Goal: Information Seeking & Learning: Learn about a topic

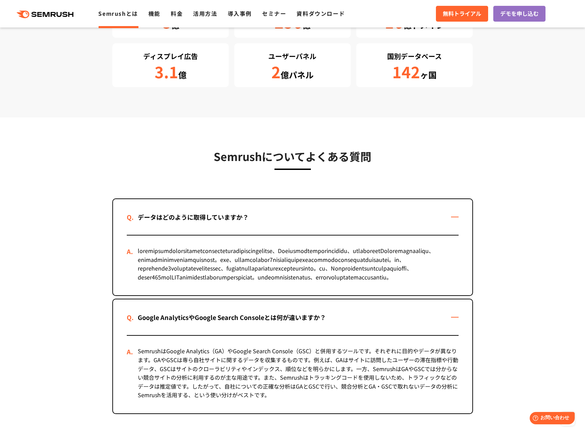
drag, startPoint x: 254, startPoint y: 217, endPoint x: 169, endPoint y: 213, distance: 85.3
click at [169, 213] on div "データはどのように取得していますか？" at bounding box center [193, 217] width 133 height 10
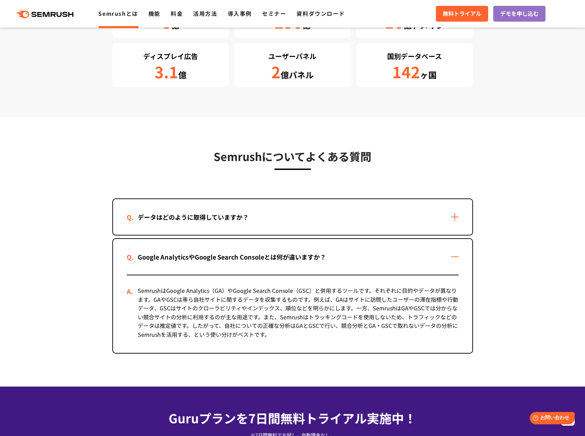
click at [453, 217] on div "データはどのように取得していますか？" at bounding box center [292, 217] width 359 height 36
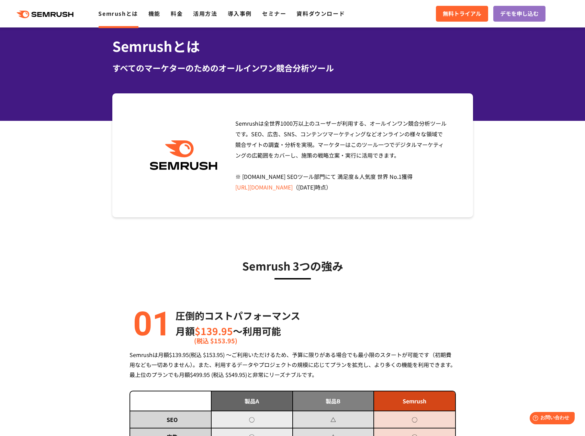
scroll to position [10, 0]
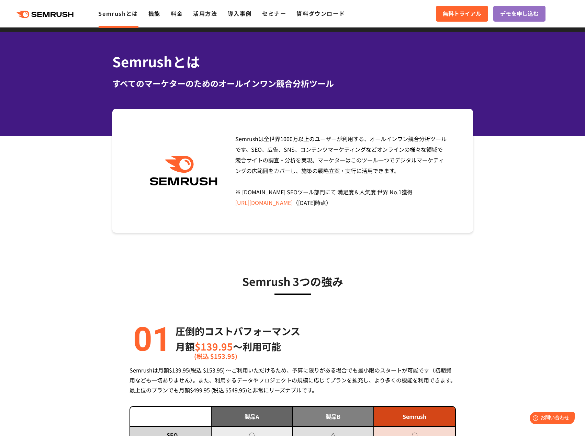
click at [452, 359] on div "圧倒的コストパフォーマンス 月額 $139.95 〜利用可能 (税込 $153.95) Semrushは月額$139.95(税込 $153.95) ～ご利用い…" at bounding box center [292, 440] width 326 height 234
drag, startPoint x: 406, startPoint y: 202, endPoint x: 232, endPoint y: 134, distance: 186.3
click at [232, 134] on div "Semrushは全世界[DATE]万以上のユーザーが利用する、オールインワン競合分析ツールです。SEO、広告、SNS、コンテンツマーケティングなどオンラインの…" at bounding box center [339, 171] width 218 height 75
click at [400, 206] on div "Semrushは全世界[DATE]万以上のユーザーが利用する、オールインワン競合分析ツールです。SEO、広告、SNS、コンテンツマーケティングなどオンラインの…" at bounding box center [339, 171] width 218 height 75
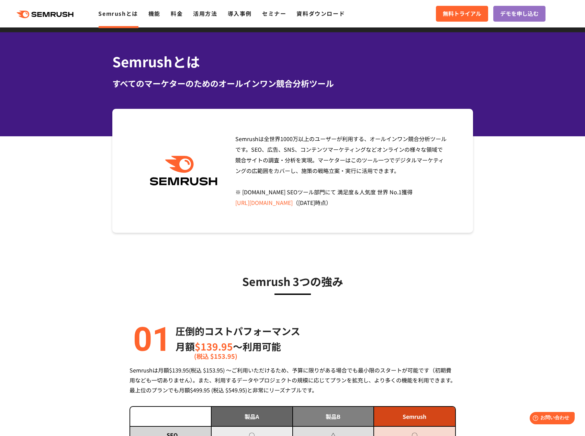
drag, startPoint x: 398, startPoint y: 204, endPoint x: 237, endPoint y: 136, distance: 174.9
click at [237, 136] on div "Semrushは全世界[DATE]万以上のユーザーが利用する、オールインワン競合分析ツールです。SEO、広告、SNS、コンテンツマーケティングなどオンラインの…" at bounding box center [339, 171] width 218 height 75
click at [395, 201] on div "Semrushは全世界[DATE]万以上のユーザーが利用する、オールインワン競合分析ツールです。SEO、広告、SNS、コンテンツマーケティングなどオンラインの…" at bounding box center [339, 171] width 218 height 75
drag, startPoint x: 397, startPoint y: 203, endPoint x: 234, endPoint y: 136, distance: 176.5
click at [234, 136] on div "Semrushは全世界[DATE]万以上のユーザーが利用する、オールインワン競合分析ツールです。SEO、広告、SNS、コンテンツマーケティングなどオンラインの…" at bounding box center [339, 171] width 218 height 75
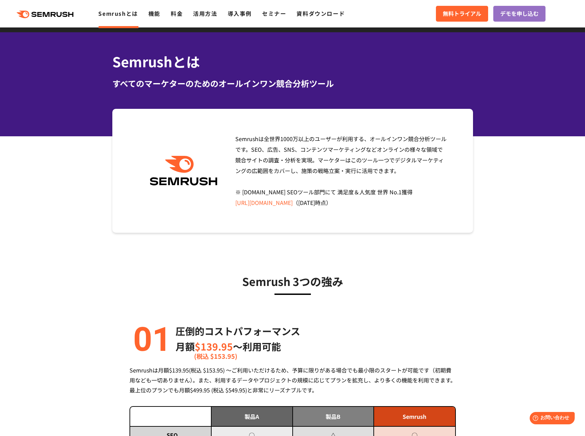
click at [398, 208] on div "Semrushは全世界[DATE]万以上のユーザーが利用する、オールインワン競合分析ツールです。SEO、広告、SNS、コンテンツマーケティングなどオンラインの…" at bounding box center [292, 171] width 361 height 124
drag, startPoint x: 407, startPoint y: 201, endPoint x: 257, endPoint y: 127, distance: 167.2
click at [229, 126] on div "Semrushは全世界[DATE]万以上のユーザーが利用する、オールインワン競合分析ツールです。SEO、広告、SNS、コンテンツマーケティングなどオンラインの…" at bounding box center [292, 171] width 361 height 124
click at [412, 202] on div "Semrushは全世界[DATE]万以上のユーザーが利用する、オールインワン競合分析ツールです。SEO、広告、SNS、コンテンツマーケティングなどオンラインの…" at bounding box center [339, 171] width 218 height 75
click at [413, 203] on div "Semrushは全世界[DATE]万以上のユーザーが利用する、オールインワン競合分析ツールです。SEO、広告、SNS、コンテンツマーケティングなどオンラインの…" at bounding box center [339, 171] width 218 height 75
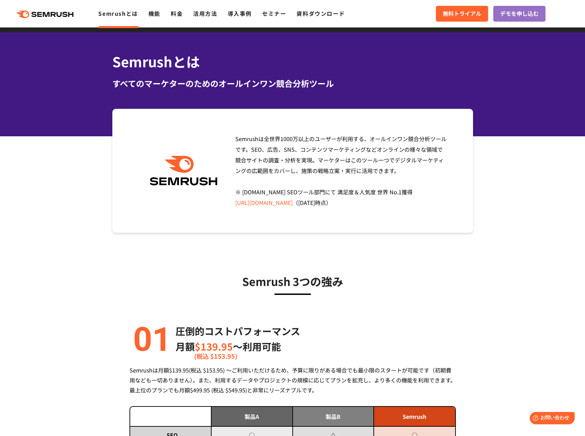
drag, startPoint x: 410, startPoint y: 203, endPoint x: 232, endPoint y: 132, distance: 191.7
click at [232, 132] on div "Semrushは全世界[DATE]万以上のユーザーが利用する、オールインワン競合分析ツールです。SEO、広告、SNS、コンテンツマーケティングなどオンラインの…" at bounding box center [292, 171] width 361 height 124
drag, startPoint x: 113, startPoint y: 61, endPoint x: 419, endPoint y: 200, distance: 336.0
click at [421, 197] on div "Semrushは全世界[DATE]万以上のユーザーが利用する、オールインワン競合分析ツールです。SEO、広告、SNS、コンテンツマーケティングなどオンラインの…" at bounding box center [339, 171] width 218 height 75
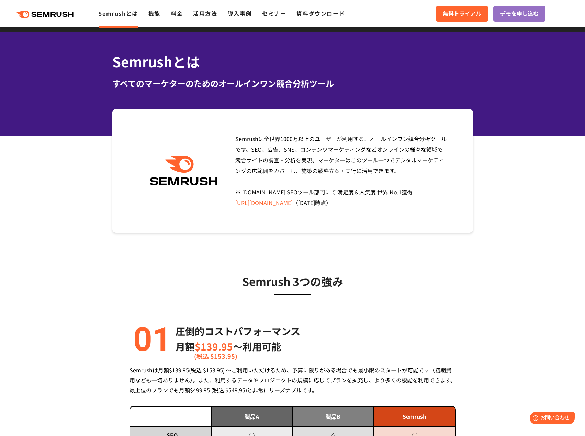
drag, startPoint x: 419, startPoint y: 200, endPoint x: 105, endPoint y: 58, distance: 344.7
click at [405, 199] on div "Semrushは全世界[DATE]万以上のユーザーが利用する、オールインワン競合分析ツールです。SEO、広告、SNS、コンテンツマーケティングなどオンラインの…" at bounding box center [339, 171] width 218 height 75
drag, startPoint x: 410, startPoint y: 204, endPoint x: 109, endPoint y: 55, distance: 336.3
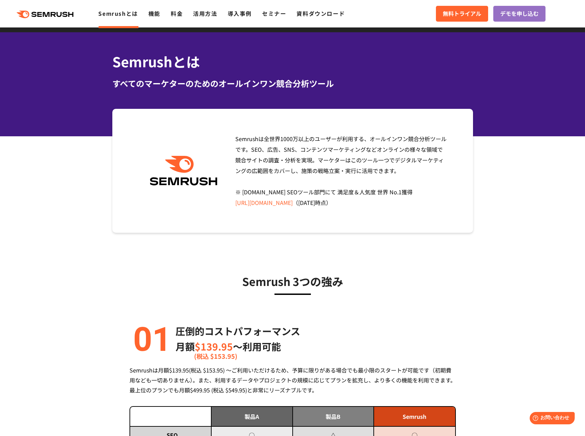
click at [98, 56] on div "Semrushとは すべてのマーケターのためのオールインワン競合分析ツール" at bounding box center [292, 84] width 585 height 104
drag, startPoint x: 96, startPoint y: 60, endPoint x: 396, endPoint y: 201, distance: 331.1
click at [409, 204] on div "Semrushは全世界[DATE]万以上のユーザーが利用する、オールインワン競合分析ツールです。SEO、広告、SNS、コンテンツマーケティングなどオンラインの…" at bounding box center [339, 171] width 218 height 75
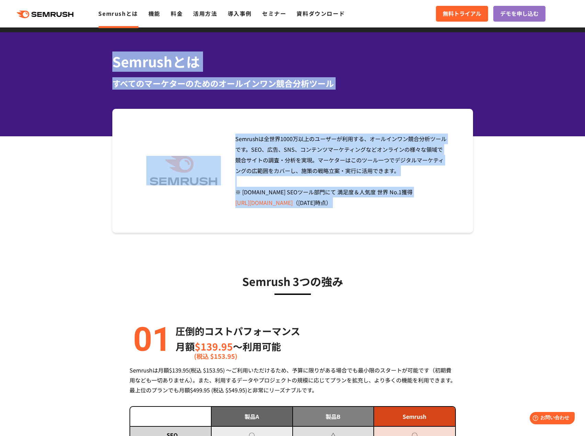
drag, startPoint x: 409, startPoint y: 204, endPoint x: 99, endPoint y: 57, distance: 343.5
click at [99, 59] on div "Semrushとは すべてのマーケターのためのオールインワン競合分析ツール" at bounding box center [292, 84] width 585 height 104
drag, startPoint x: 128, startPoint y: 56, endPoint x: 441, endPoint y: 211, distance: 349.2
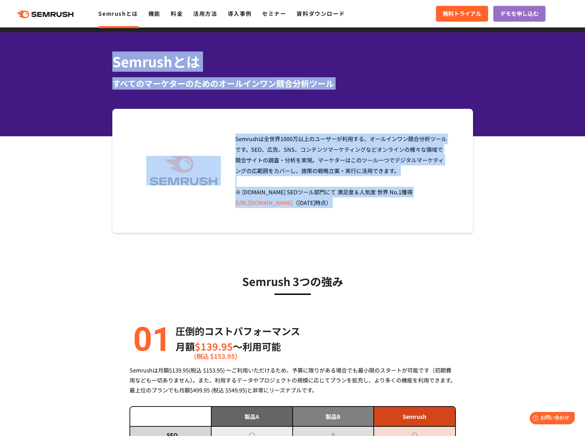
click at [413, 202] on div "Semrushは全世界[DATE]万以上のユーザーが利用する、オールインワン競合分析ツールです。SEO、広告、SNS、コンテンツマーケティングなどオンラインの…" at bounding box center [339, 171] width 218 height 75
drag, startPoint x: 413, startPoint y: 202, endPoint x: 97, endPoint y: 59, distance: 347.1
click at [103, 57] on div "Semrushとは すべてのマーケターのためのオールインワン競合分析ツール" at bounding box center [292, 84] width 585 height 104
click at [109, 61] on div "Semrushとは すべてのマーケターのためのオールインワン競合分析ツール" at bounding box center [292, 71] width 374 height 38
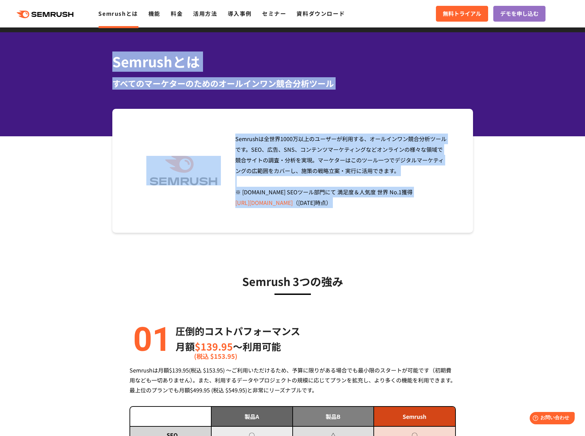
drag, startPoint x: 105, startPoint y: 61, endPoint x: 435, endPoint y: 203, distance: 358.9
click at [432, 203] on div "Semrushは全世界[DATE]万以上のユーザーが利用する、オールインワン競合分析ツールです。SEO、広告、SNS、コンテンツマーケティングなどオンラインの…" at bounding box center [339, 171] width 218 height 75
click at [415, 205] on div "Semrushは全世界[DATE]万以上のユーザーが利用する、オールインワン競合分析ツールです。SEO、広告、SNS、コンテンツマーケティングなどオンラインの…" at bounding box center [339, 171] width 218 height 75
drag, startPoint x: 400, startPoint y: 202, endPoint x: 100, endPoint y: 59, distance: 332.3
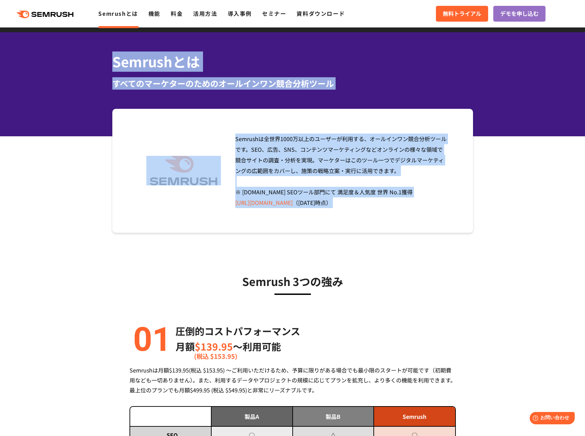
click at [366, 87] on div "すべてのマーケターのためのオールインワン競合分析ツール" at bounding box center [292, 83] width 361 height 12
drag, startPoint x: 390, startPoint y: 206, endPoint x: 110, endPoint y: 60, distance: 316.4
click at [99, 68] on div "Semrushとは すべてのマーケターのためのオールインワン競合分析ツール" at bounding box center [292, 84] width 585 height 104
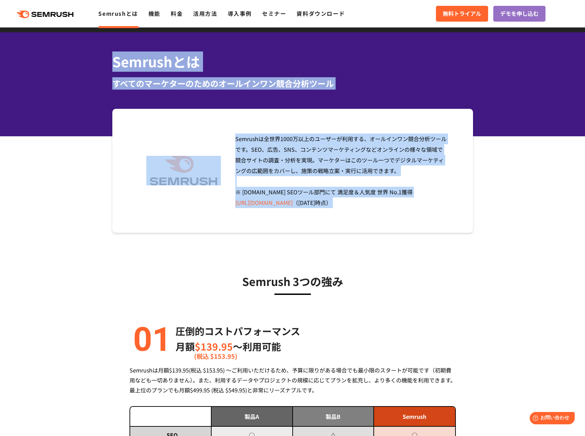
drag, startPoint x: 103, startPoint y: 61, endPoint x: 416, endPoint y: 213, distance: 347.6
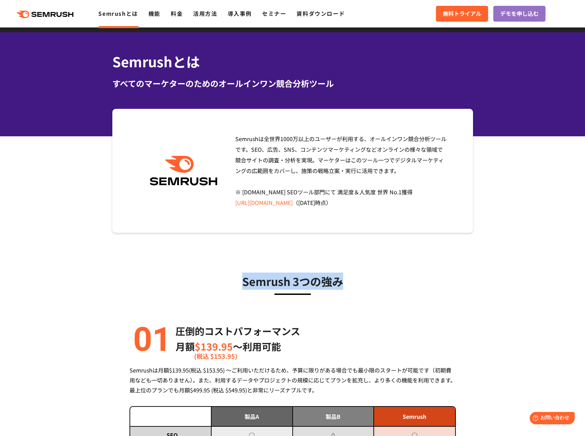
drag, startPoint x: 357, startPoint y: 286, endPoint x: 243, endPoint y: 281, distance: 114.5
click at [243, 281] on h3 "Semrush 3つの強み" at bounding box center [292, 281] width 326 height 17
drag, startPoint x: 407, startPoint y: 203, endPoint x: 87, endPoint y: 54, distance: 352.5
click at [98, 57] on div "Semrushとは すべてのマーケターのためのオールインワン競合分析ツール" at bounding box center [292, 84] width 585 height 104
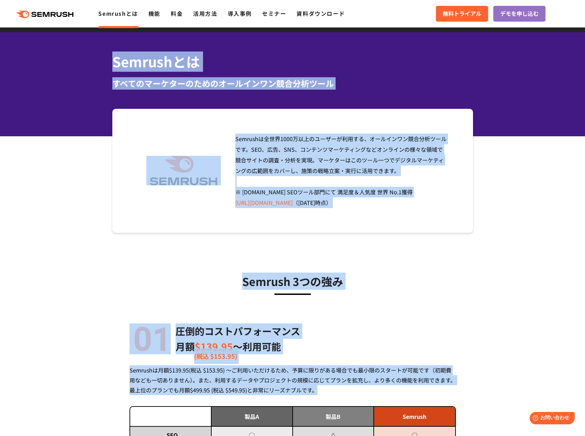
drag, startPoint x: 107, startPoint y: 59, endPoint x: 452, endPoint y: 390, distance: 477.5
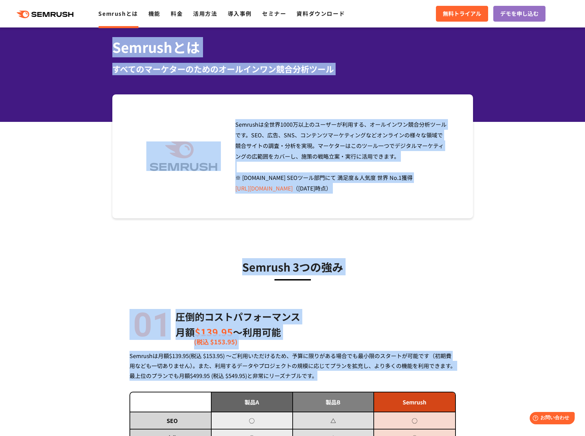
scroll to position [45, 0]
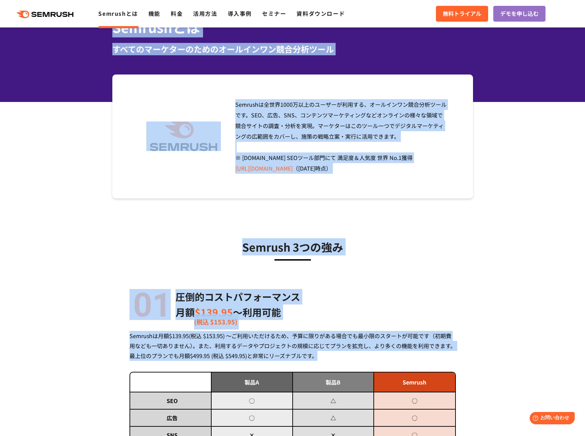
click at [339, 359] on div "Semrushは月額$139.95(税込 $153.95) ～ご利用いただけるため、予算に限りがある場合でも最小限のスタートが可能です（初期費用なども一切あり…" at bounding box center [292, 346] width 326 height 30
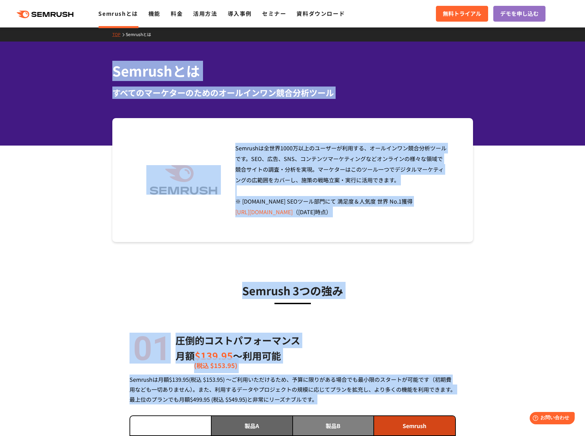
scroll to position [0, 0]
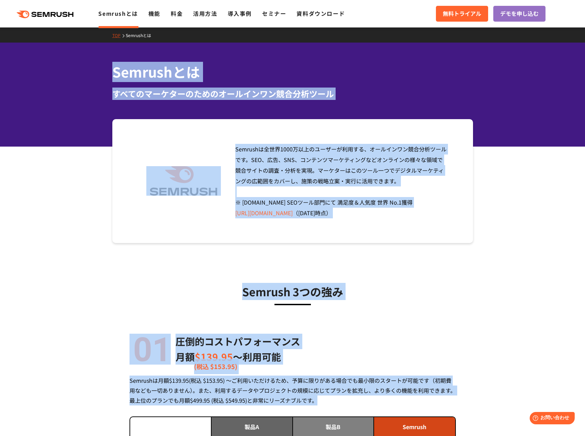
drag, startPoint x: 340, startPoint y: 359, endPoint x: 102, endPoint y: 66, distance: 377.1
click at [85, 70] on div "Semrushとは すべてのマーケターのためのオールインワン競合分析ツール" at bounding box center [292, 95] width 585 height 104
drag, startPoint x: 407, startPoint y: 216, endPoint x: 103, endPoint y: 64, distance: 339.6
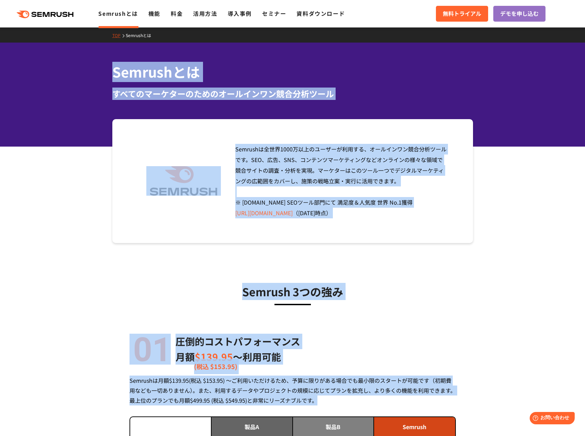
click at [101, 72] on div "Semrushとは すべてのマーケターのためのオールインワン競合分析ツール" at bounding box center [292, 95] width 585 height 104
drag, startPoint x: 101, startPoint y: 72, endPoint x: 418, endPoint y: 224, distance: 351.9
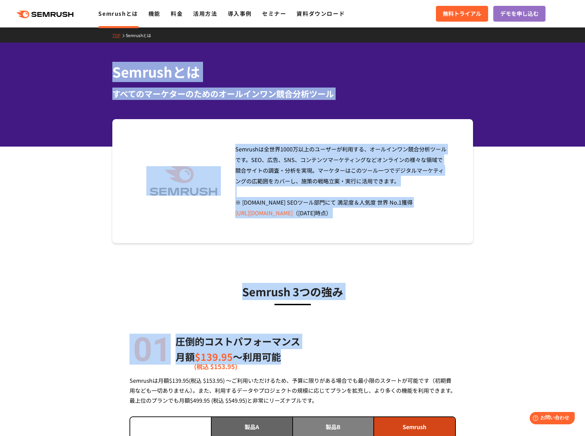
drag, startPoint x: 294, startPoint y: 359, endPoint x: 66, endPoint y: 62, distance: 373.7
click at [415, 214] on div "Semrushは全世界[DATE]万以上のユーザーが利用する、オールインワン競合分析ツールです。SEO、広告、SNS、コンテンツマーケティングなどオンラインの…" at bounding box center [339, 181] width 218 height 75
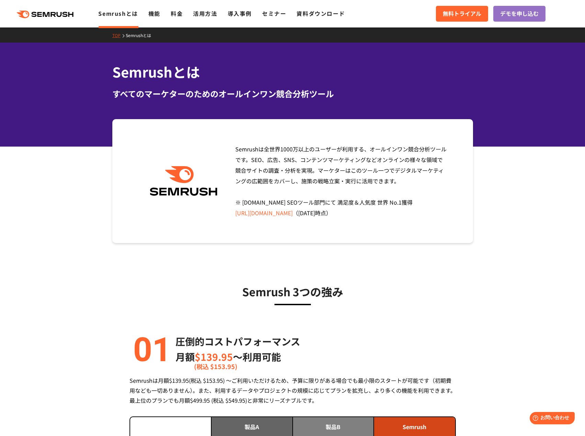
drag, startPoint x: 395, startPoint y: 216, endPoint x: 237, endPoint y: 145, distance: 172.9
click at [237, 145] on div "Semrushは全世界[DATE]万以上のユーザーが利用する、オールインワン競合分析ツールです。SEO、広告、SNS、コンテンツマーケティングなどオンラインの…" at bounding box center [339, 181] width 218 height 75
click at [412, 217] on div "Semrushは全世界[DATE]万以上のユーザーが利用する、オールインワン競合分析ツールです。SEO、広告、SNS、コンテンツマーケティングなどオンラインの…" at bounding box center [339, 181] width 218 height 75
drag, startPoint x: 407, startPoint y: 214, endPoint x: 223, endPoint y: 142, distance: 196.9
click at [223, 142] on div "Semrushは全世界[DATE]万以上のユーザーが利用する、オールインワン競合分析ツールです。SEO、広告、SNS、コンテンツマーケティングなどオンラインの…" at bounding box center [292, 181] width 361 height 124
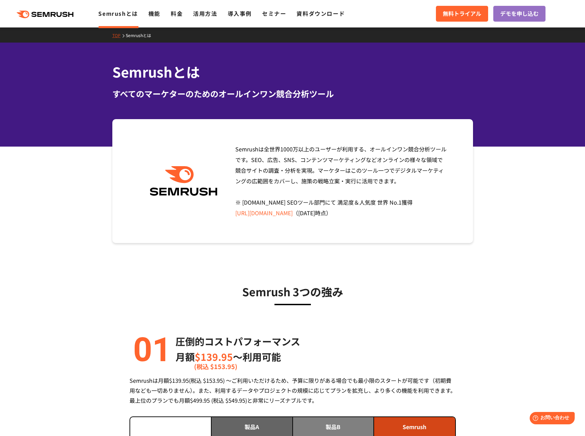
click at [407, 210] on div "Semrushは全世界[DATE]万以上のユーザーが利用する、オールインワン競合分析ツールです。SEO、広告、SNS、コンテンツマーケティングなどオンラインの…" at bounding box center [339, 181] width 218 height 75
drag, startPoint x: 410, startPoint y: 221, endPoint x: 103, endPoint y: 69, distance: 342.5
click at [111, 74] on div "Semrushとは すべてのマーケターのためのオールインワン競合分析ツール" at bounding box center [292, 81] width 374 height 38
drag, startPoint x: 110, startPoint y: 72, endPoint x: 409, endPoint y: 213, distance: 330.8
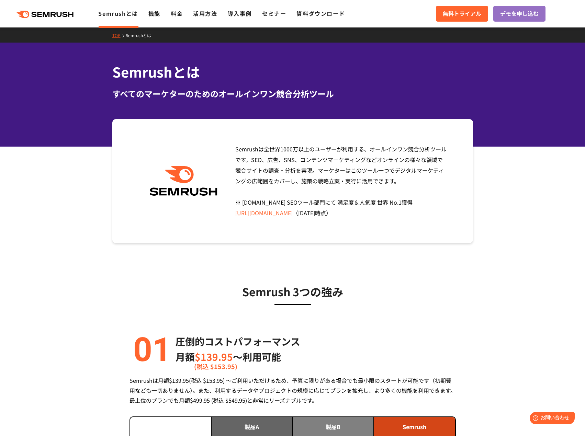
click at [409, 214] on div "Semrushは全世界[DATE]万以上のユーザーが利用する、オールインワン競合分析ツールです。SEO、広告、SNS、コンテンツマーケティングなどオンラインの…" at bounding box center [339, 181] width 218 height 75
drag, startPoint x: 413, startPoint y: 214, endPoint x: 106, endPoint y: 72, distance: 338.8
click at [94, 71] on div "Semrushとは すべてのマーケターのためのオールインワン競合分析ツール" at bounding box center [292, 95] width 585 height 104
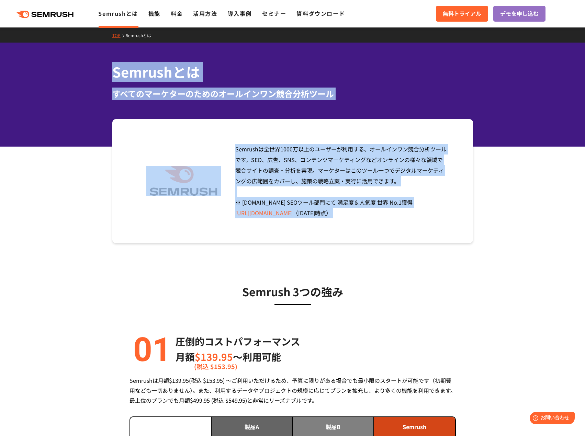
drag, startPoint x: 94, startPoint y: 71, endPoint x: 411, endPoint y: 212, distance: 346.4
click at [408, 212] on div "Semrushは全世界[DATE]万以上のユーザーが利用する、オールインワン競合分析ツールです。SEO、広告、SNS、コンテンツマーケティングなどオンラインの…" at bounding box center [339, 181] width 218 height 75
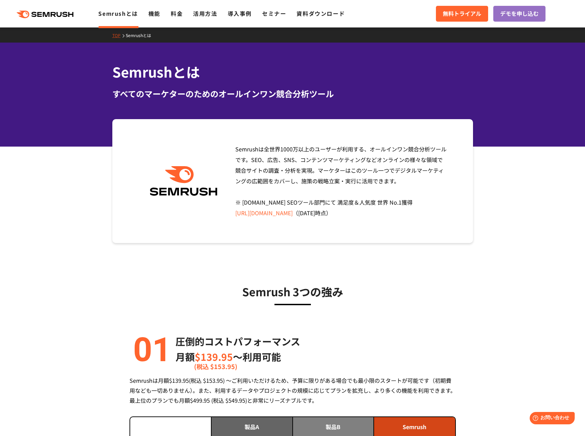
drag, startPoint x: 408, startPoint y: 214, endPoint x: 101, endPoint y: 70, distance: 339.0
click at [84, 75] on div "Semrushとは すべてのマーケターのためのオールインワン競合分析ツール" at bounding box center [292, 95] width 585 height 104
drag, startPoint x: 140, startPoint y: 75, endPoint x: 418, endPoint y: 221, distance: 313.7
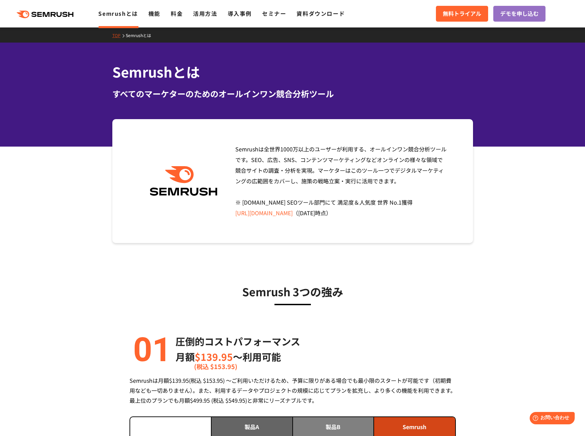
click at [404, 216] on div "Semrushは全世界[DATE]万以上のユーザーが利用する、オールインワン競合分析ツールです。SEO、広告、SNS、コンテンツマーケティングなどオンラインの…" at bounding box center [339, 181] width 218 height 75
click at [408, 214] on div "Semrushは全世界[DATE]万以上のユーザーが利用する、オールインワン競合分析ツールです。SEO、広告、SNS、コンテンツマーケティングなどオンラインの…" at bounding box center [339, 181] width 218 height 75
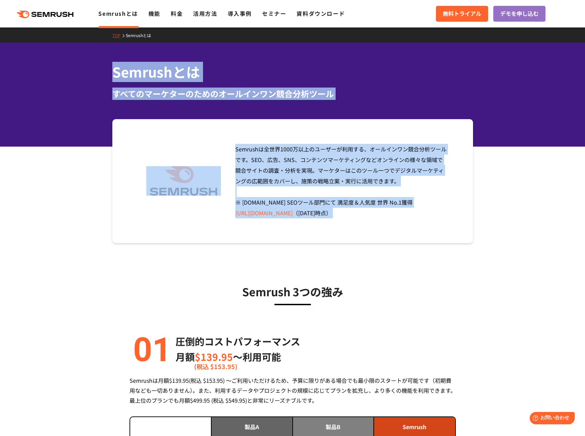
drag, startPoint x: 408, startPoint y: 213, endPoint x: 100, endPoint y: 75, distance: 337.6
click at [81, 73] on div "Semrushとは すべてのマーケターのためのオールインワン競合分析ツール" at bounding box center [292, 95] width 585 height 104
drag, startPoint x: 86, startPoint y: 67, endPoint x: 430, endPoint y: 218, distance: 376.0
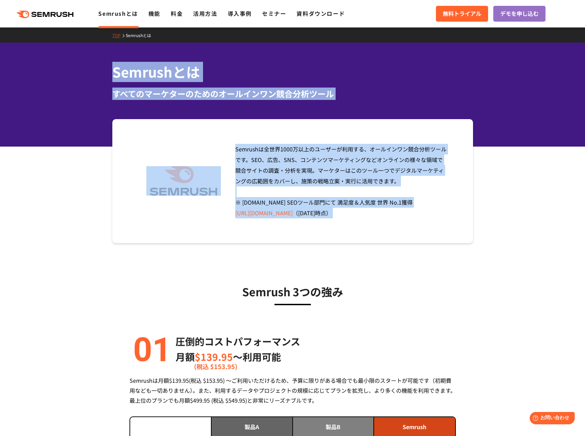
click at [436, 213] on div "Semrushは全世界[DATE]万以上のユーザーが利用する、オールインワン競合分析ツールです。SEO、広告、SNS、コンテンツマーケティングなどオンラインの…" at bounding box center [339, 181] width 218 height 75
drag, startPoint x: 437, startPoint y: 213, endPoint x: 92, endPoint y: 73, distance: 371.6
click at [422, 214] on div "Semrushは全世界[DATE]万以上のユーザーが利用する、オールインワン競合分析ツールです。SEO、広告、SNS、コンテンツマーケティングなどオンラインの…" at bounding box center [339, 181] width 218 height 75
drag, startPoint x: 422, startPoint y: 214, endPoint x: 89, endPoint y: 76, distance: 360.3
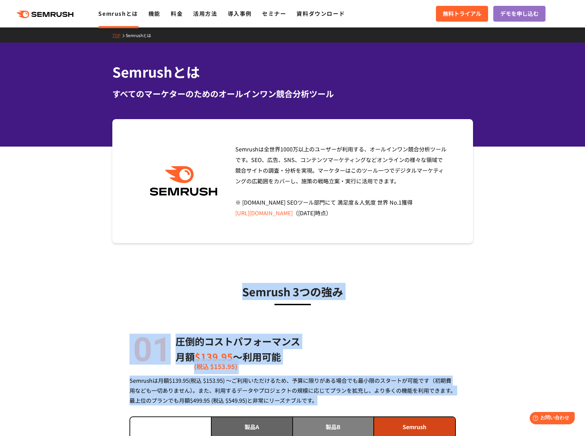
drag, startPoint x: 238, startPoint y: 293, endPoint x: 424, endPoint y: 402, distance: 216.4
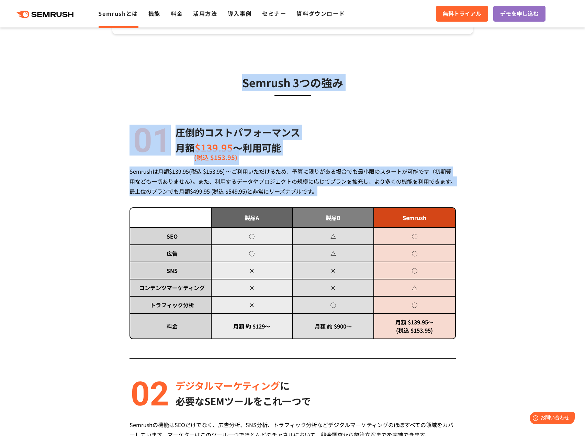
scroll to position [275, 0]
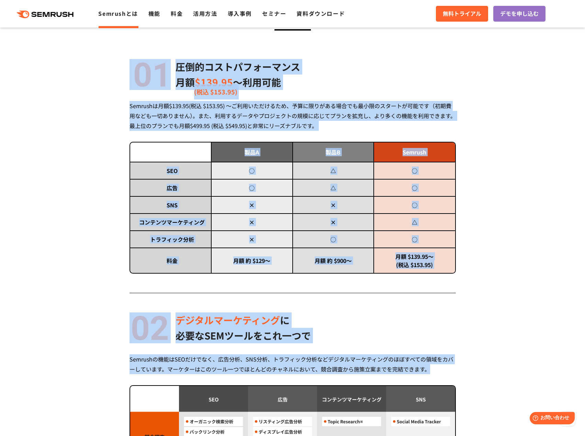
drag, startPoint x: 437, startPoint y: 368, endPoint x: 103, endPoint y: 57, distance: 456.6
click at [103, 57] on div "Semrush 3つの強み 圧倒的コストパフォーマンス 月額 $139.95 〜利用可能 (税込 $153.95) Semrushは月額$139.95(税込 …" at bounding box center [292, 421] width 395 height 867
click at [349, 125] on div "Semrushは月額$139.95(税込 $153.95) ～ご利用いただけるため、予算に限りがある場合でも最小限のスタートが可能です（初期費用なども一切あり…" at bounding box center [292, 116] width 326 height 30
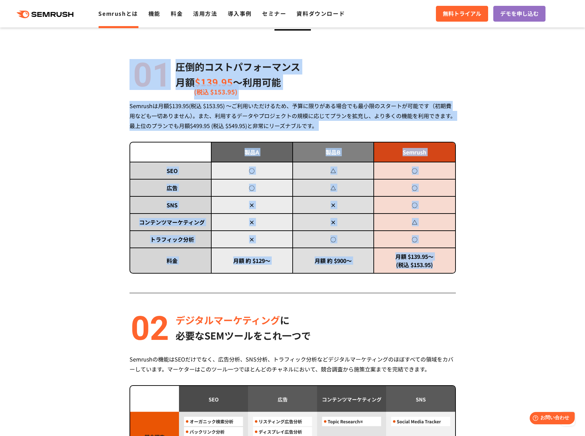
drag, startPoint x: 443, startPoint y: 267, endPoint x: 113, endPoint y: 58, distance: 391.1
click at [113, 58] on div "Semrush 3つの強み 圧倒的コストパフォーマンス 月額 $139.95 〜利用可能 (税込 $153.95) Semrushは月額$139.95(税込 …" at bounding box center [292, 421] width 395 height 867
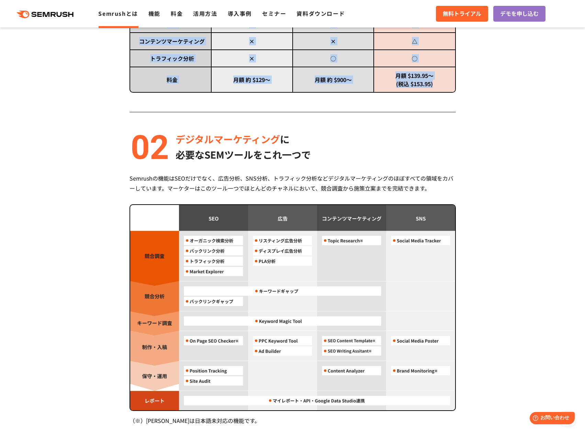
scroll to position [515, 0]
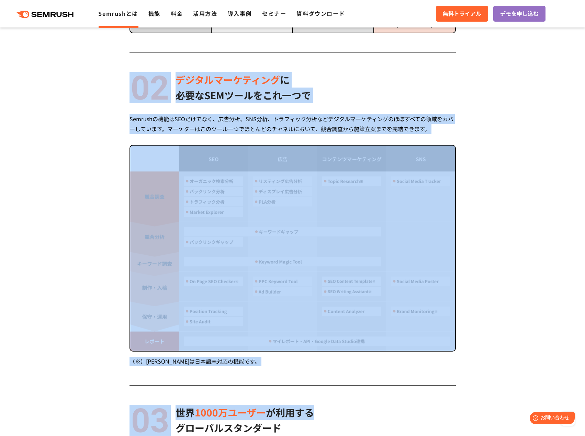
drag, startPoint x: 116, startPoint y: 83, endPoint x: 443, endPoint y: 395, distance: 452.3
click at [443, 395] on div "Semrush 3つの強み 圧倒的コストパフォーマンス 月額 $139.95 〜利用可能 (税込 $153.95) Semrushは月額$139.95(税込 …" at bounding box center [292, 180] width 395 height 867
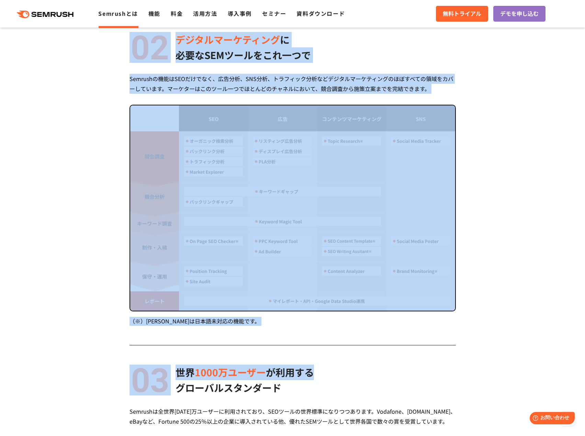
scroll to position [618, 0]
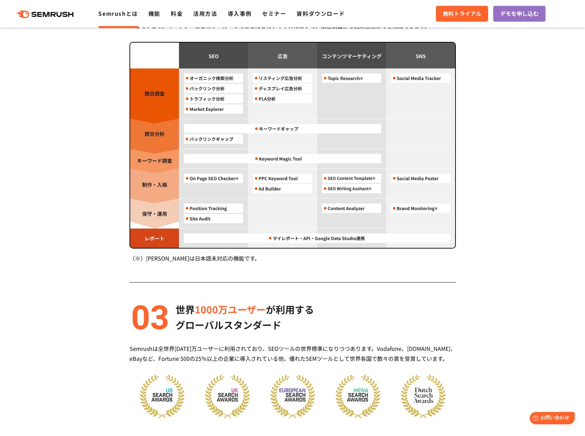
click at [325, 327] on div "世界 [DATE]万ユーザー が利用する グローバルスタンダード" at bounding box center [292, 317] width 326 height 31
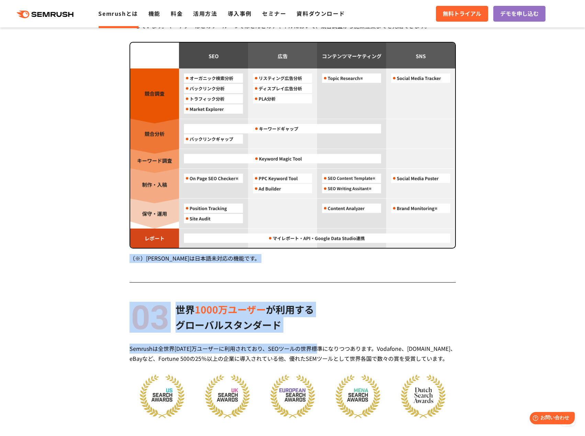
drag, startPoint x: 293, startPoint y: 330, endPoint x: 175, endPoint y: 267, distance: 134.1
click at [153, 265] on div "Semrush 3つの強み 圧倒的コストパフォーマンス 月額 $139.95 〜利用可能 (税込 $153.95) Semrushは月額$139.95(税込 …" at bounding box center [292, 81] width 326 height 833
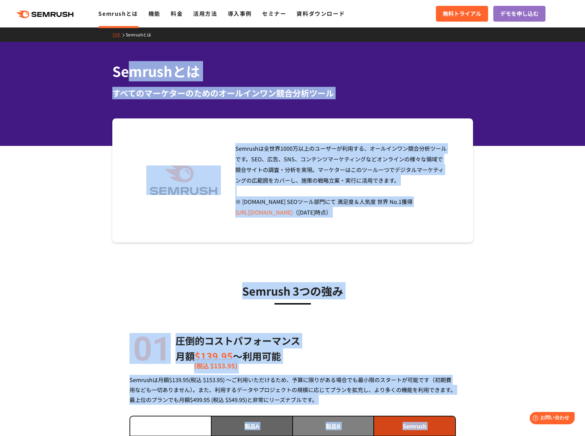
scroll to position [0, 0]
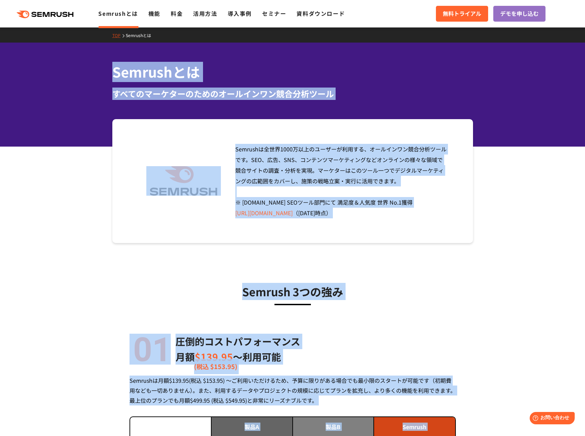
drag, startPoint x: 445, startPoint y: 361, endPoint x: 112, endPoint y: 71, distance: 442.1
click at [86, 74] on div "Semrushとは すべてのマーケターのためのオールインワン競合分析ツール" at bounding box center [292, 95] width 585 height 104
drag, startPoint x: 88, startPoint y: 74, endPoint x: 93, endPoint y: 74, distance: 5.2
click at [89, 74] on div "Semrushとは すべてのマーケターのためのオールインワン競合分析ツール" at bounding box center [292, 95] width 585 height 104
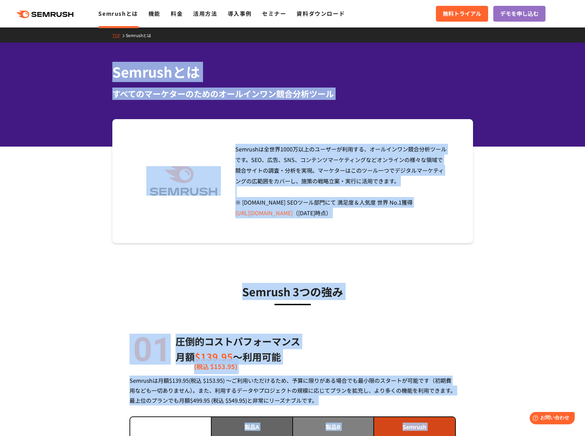
click at [93, 72] on div "Semrushとは すべてのマーケターのためのオールインワン競合分析ツール" at bounding box center [292, 95] width 585 height 104
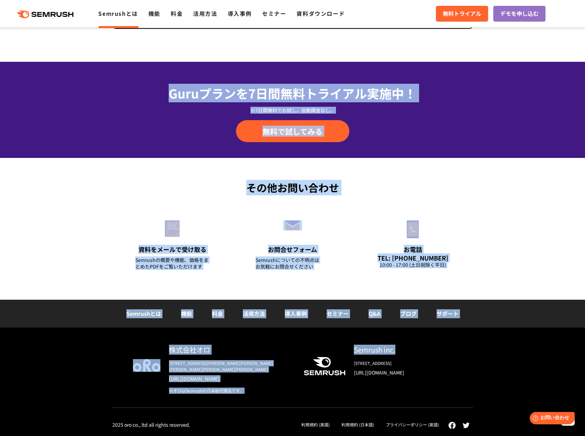
scroll to position [1692, 0]
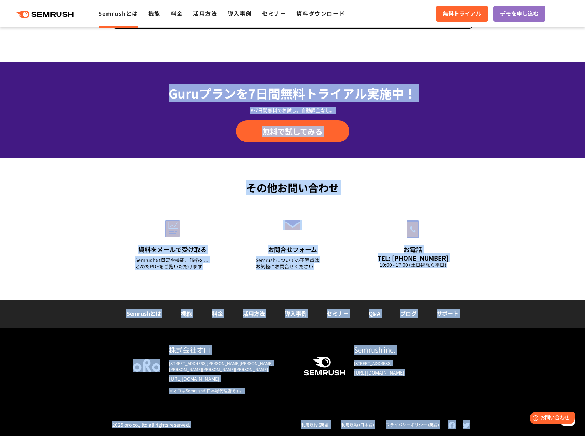
drag, startPoint x: 97, startPoint y: 73, endPoint x: 471, endPoint y: 425, distance: 514.1
click at [473, 425] on div "株式会社オロ [STREET_ADDRESS][PERSON_NAME][PERSON_NAME][PERSON_NAME][PERSON_NAME][PER…" at bounding box center [292, 387] width 374 height 84
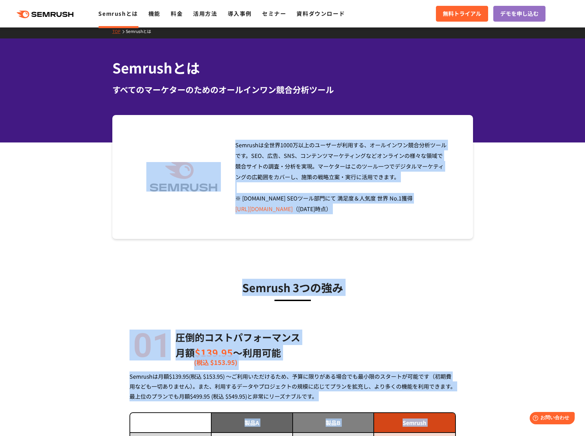
scroll to position [0, 0]
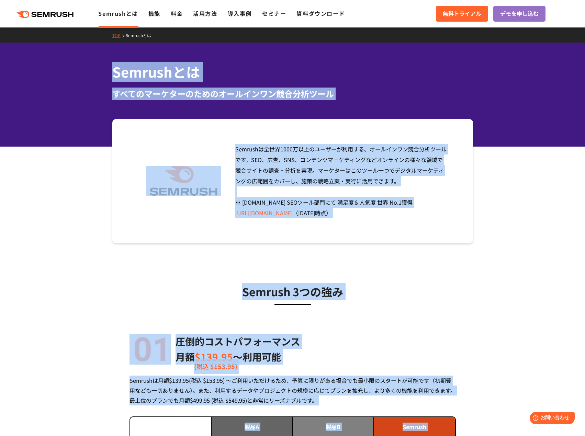
drag, startPoint x: 484, startPoint y: 424, endPoint x: 109, endPoint y: 62, distance: 521.4
click at [63, 69] on div "Semrushとは すべてのマーケターのためのオールインワン競合分析ツール" at bounding box center [292, 95] width 585 height 104
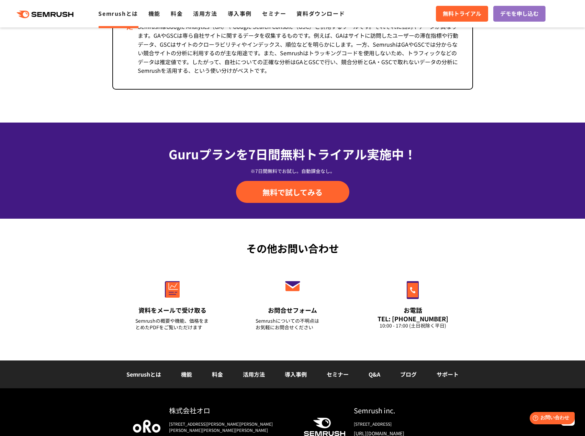
scroll to position [1692, 0]
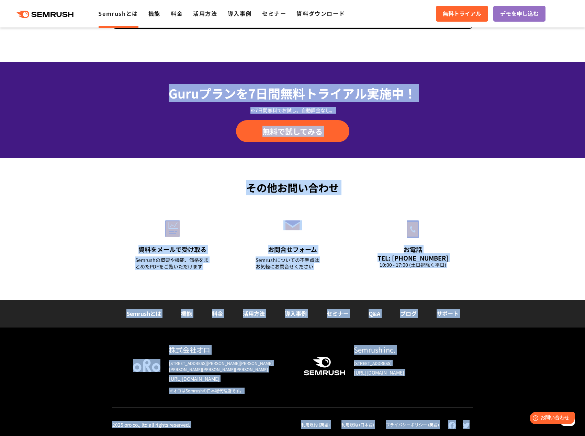
drag, startPoint x: 129, startPoint y: 72, endPoint x: 487, endPoint y: 424, distance: 501.4
click at [480, 421] on div "株式会社オロ [STREET_ADDRESS][PERSON_NAME][PERSON_NAME][PERSON_NAME][PERSON_NAME][PER…" at bounding box center [292, 382] width 585 height 109
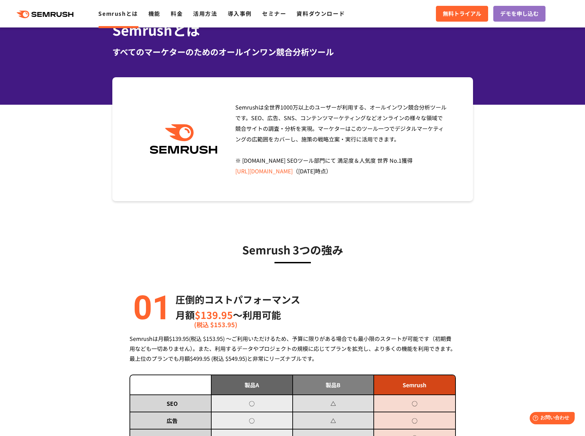
scroll to position [0, 0]
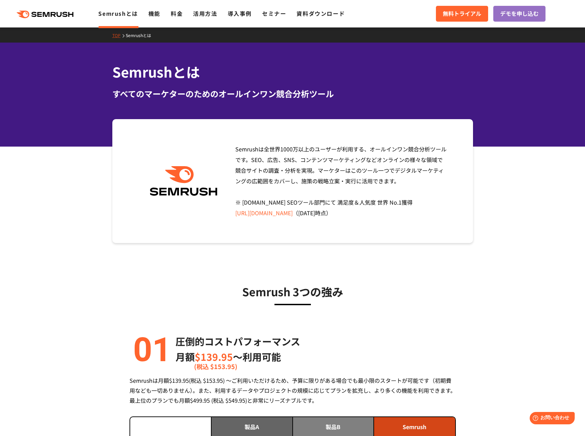
drag, startPoint x: 469, startPoint y: 382, endPoint x: 102, endPoint y: 71, distance: 480.9
click at [80, 94] on div "Semrushとは すべてのマーケターのためのオールインワン競合分析ツール" at bounding box center [292, 95] width 585 height 104
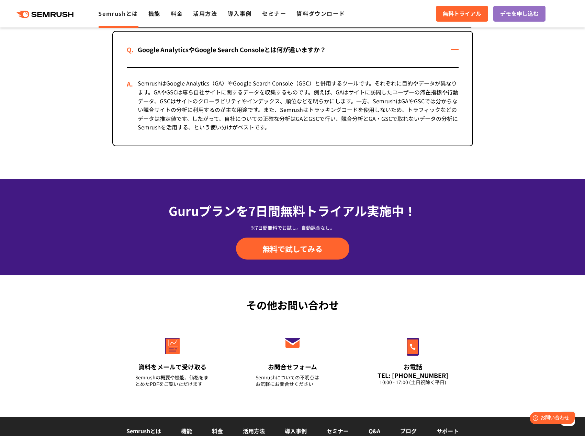
scroll to position [1692, 0]
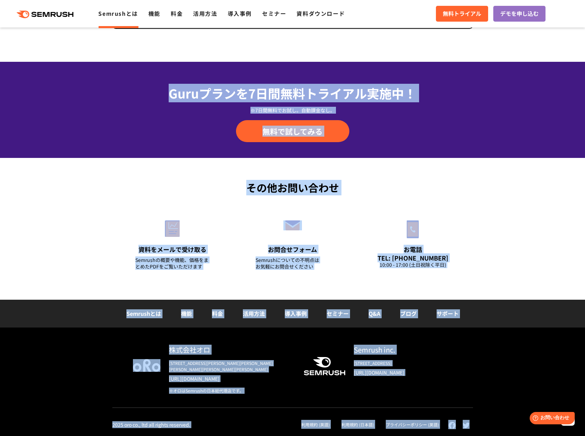
drag, startPoint x: 88, startPoint y: 65, endPoint x: 476, endPoint y: 427, distance: 530.6
click at [454, 375] on div "株式会社オロ [STREET_ADDRESS][PERSON_NAME][PERSON_NAME][PERSON_NAME][PERSON_NAME][PER…" at bounding box center [292, 376] width 361 height 63
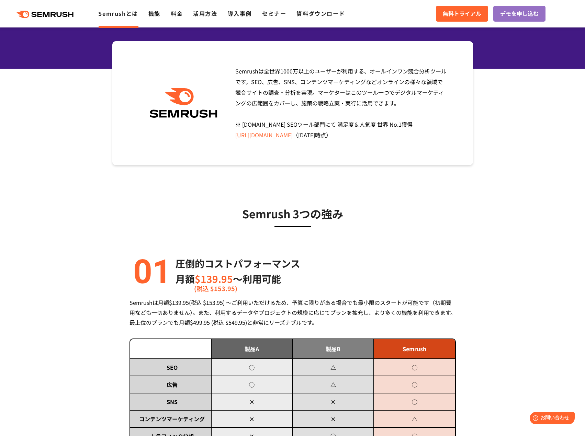
scroll to position [0, 0]
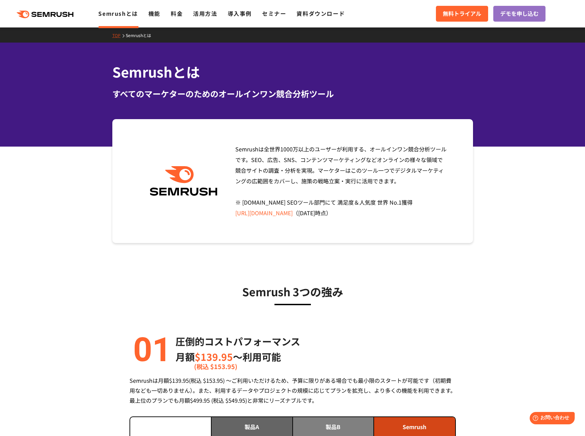
drag, startPoint x: 409, startPoint y: 374, endPoint x: 92, endPoint y: 92, distance: 424.7
drag, startPoint x: 89, startPoint y: 78, endPoint x: 83, endPoint y: 81, distance: 6.4
click at [88, 78] on div "Semrushとは すべてのマーケターのためのオールインワン競合分析ツール" at bounding box center [292, 95] width 585 height 104
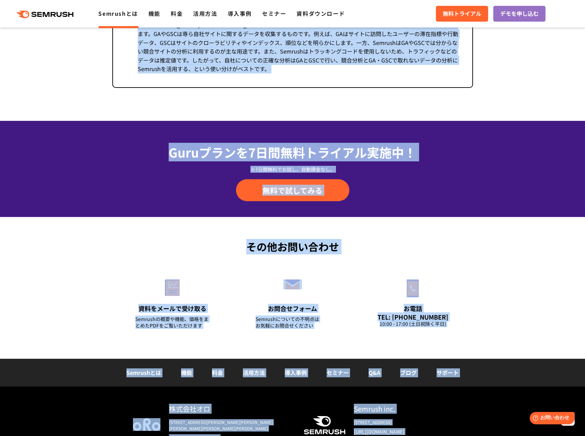
scroll to position [1692, 0]
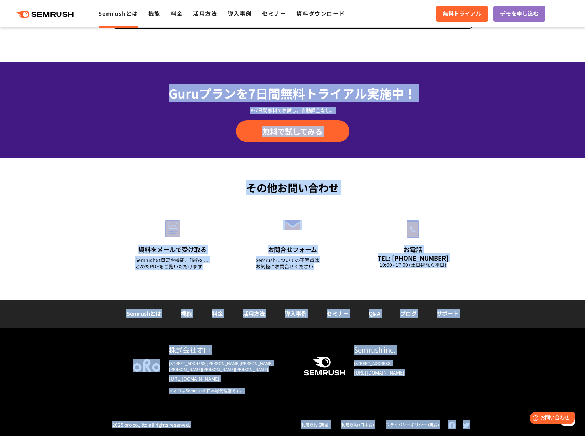
drag, startPoint x: 94, startPoint y: 70, endPoint x: 487, endPoint y: 424, distance: 528.6
click at [487, 424] on div "株式会社オロ [STREET_ADDRESS][PERSON_NAME][PERSON_NAME][PERSON_NAME][PERSON_NAME][PER…" at bounding box center [292, 382] width 585 height 109
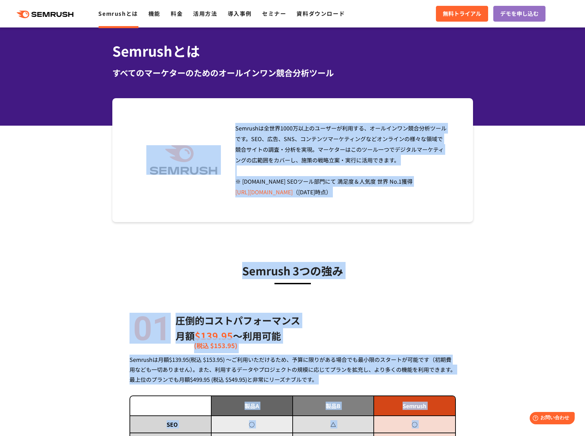
scroll to position [0, 0]
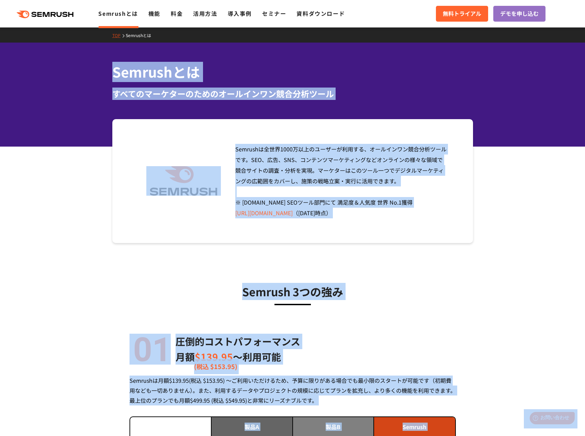
drag, startPoint x: 487, startPoint y: 424, endPoint x: 94, endPoint y: 68, distance: 531.0
click at [326, 89] on div "すべてのマーケターのためのオールインワン競合分析ツール" at bounding box center [292, 94] width 361 height 12
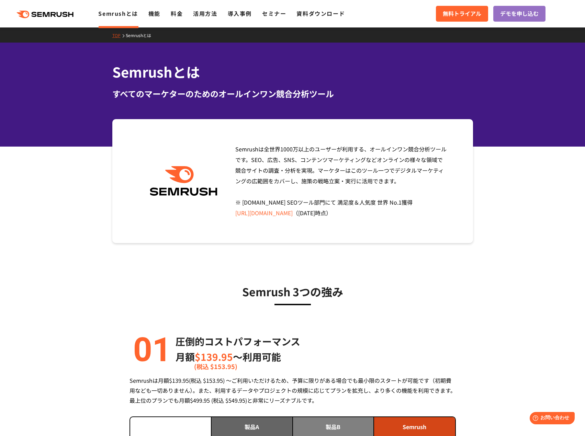
click at [54, 132] on section "Semrushは全世界[DATE]万以上のユーザーが利用する、オールインワン競合分析ツールです。SEO、広告、SNS、コンテンツマーケティングなどオンラインの…" at bounding box center [292, 181] width 585 height 124
drag, startPoint x: 397, startPoint y: 210, endPoint x: 235, endPoint y: 148, distance: 173.6
click at [235, 148] on div "Semrushは全世界[DATE]万以上のユーザーが利用する、オールインワン競合分析ツールです。SEO、広告、SNS、コンテンツマーケティングなどオンラインの…" at bounding box center [339, 181] width 218 height 75
click at [413, 215] on div "Semrushは全世界[DATE]万以上のユーザーが利用する、オールインワン競合分析ツールです。SEO、広告、SNS、コンテンツマーケティングなどオンラインの…" at bounding box center [339, 181] width 218 height 75
drag, startPoint x: 409, startPoint y: 211, endPoint x: 235, endPoint y: 146, distance: 185.5
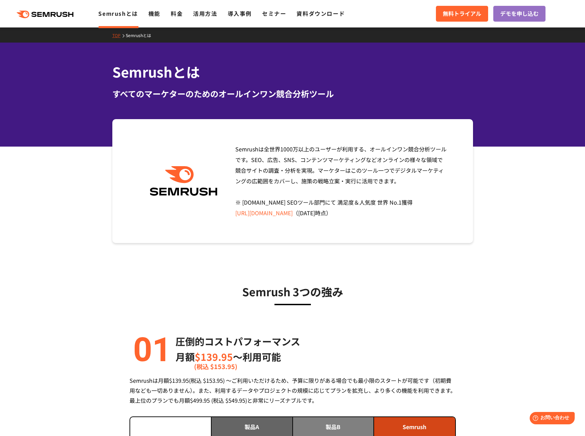
click at [235, 146] on div "Semrushは全世界[DATE]万以上のユーザーが利用する、オールインワン競合分析ツールです。SEO、広告、SNS、コンテンツマーケティングなどオンラインの…" at bounding box center [339, 181] width 218 height 75
